Goal: Information Seeking & Learning: Learn about a topic

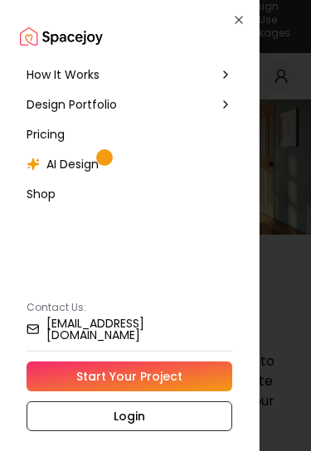
click at [204, 66] on div "How It Works" at bounding box center [129, 75] width 219 height 30
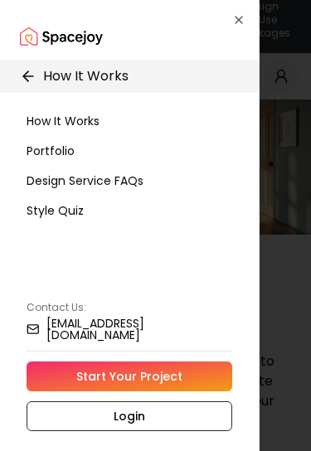
click at [288, 252] on div at bounding box center [155, 225] width 311 height 451
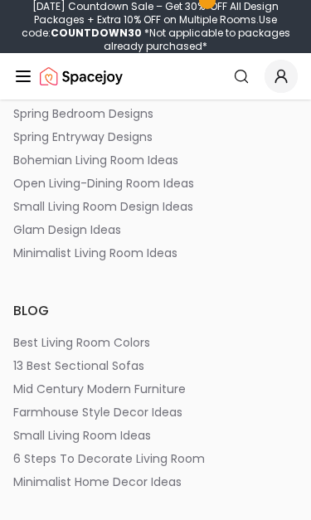
scroll to position [10568, 0]
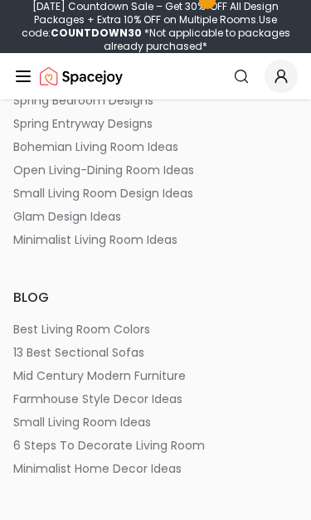
click at [142, 329] on p "best living room colors" at bounding box center [81, 330] width 137 height 17
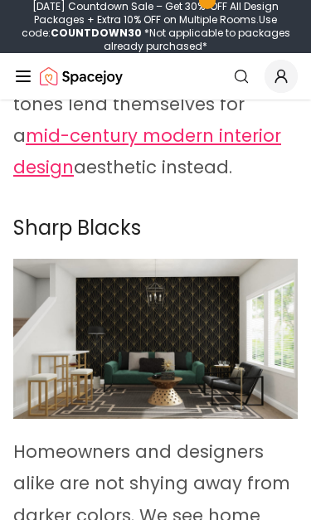
scroll to position [4131, 0]
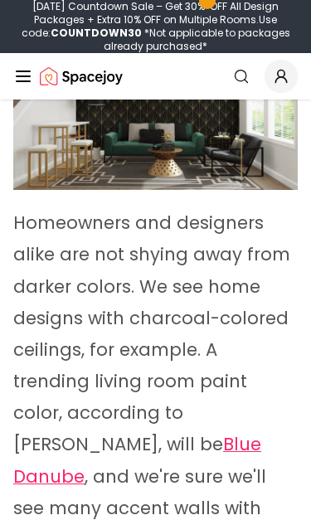
click at [251, 76] on link "Search" at bounding box center [241, 76] width 33 height 33
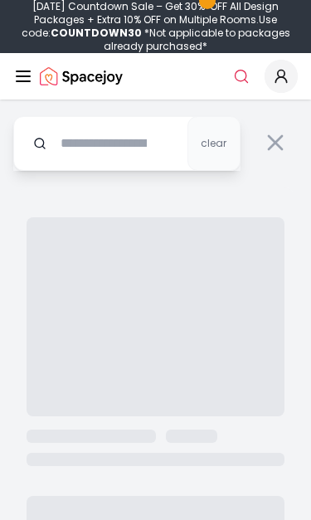
click at [159, 139] on input "text" at bounding box center [126, 143] width 227 height 55
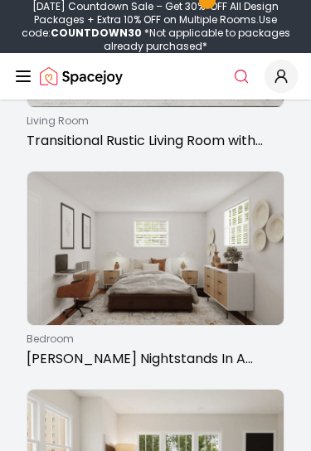
scroll to position [2232, 0]
click at [238, 68] on icon "Global" at bounding box center [241, 76] width 17 height 17
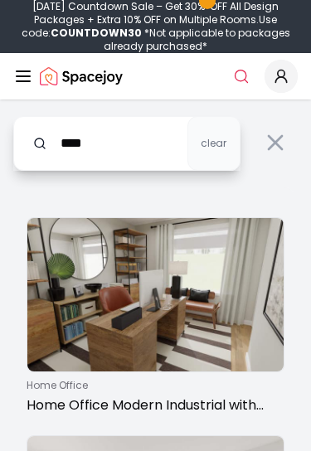
click at [162, 146] on input "****" at bounding box center [126, 143] width 227 height 55
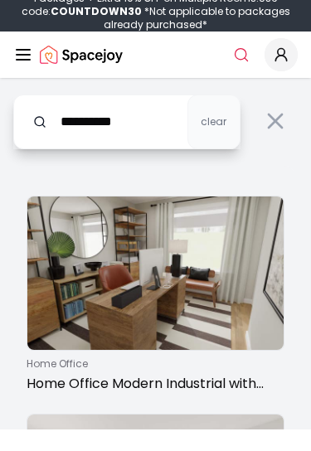
type input "**********"
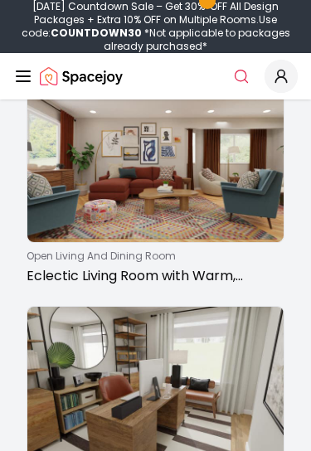
scroll to position [65, 0]
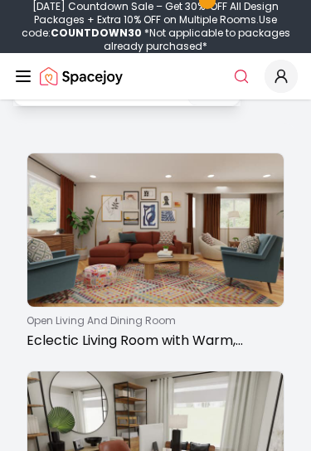
click at [246, 301] on img at bounding box center [155, 231] width 256 height 154
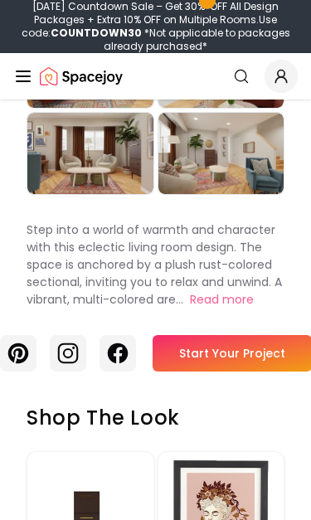
scroll to position [359, 0]
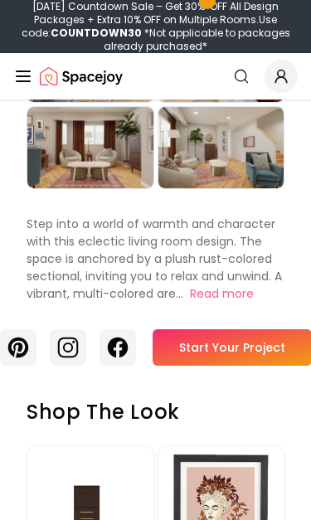
click at [232, 301] on button "Read more" at bounding box center [222, 293] width 64 height 17
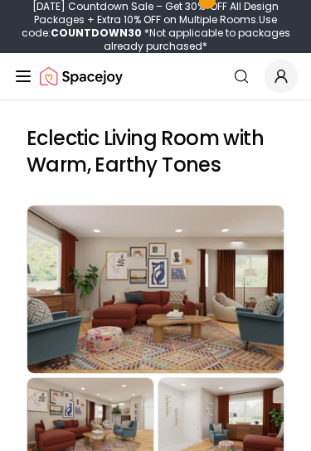
scroll to position [0, 0]
